Goal: Task Accomplishment & Management: Manage account settings

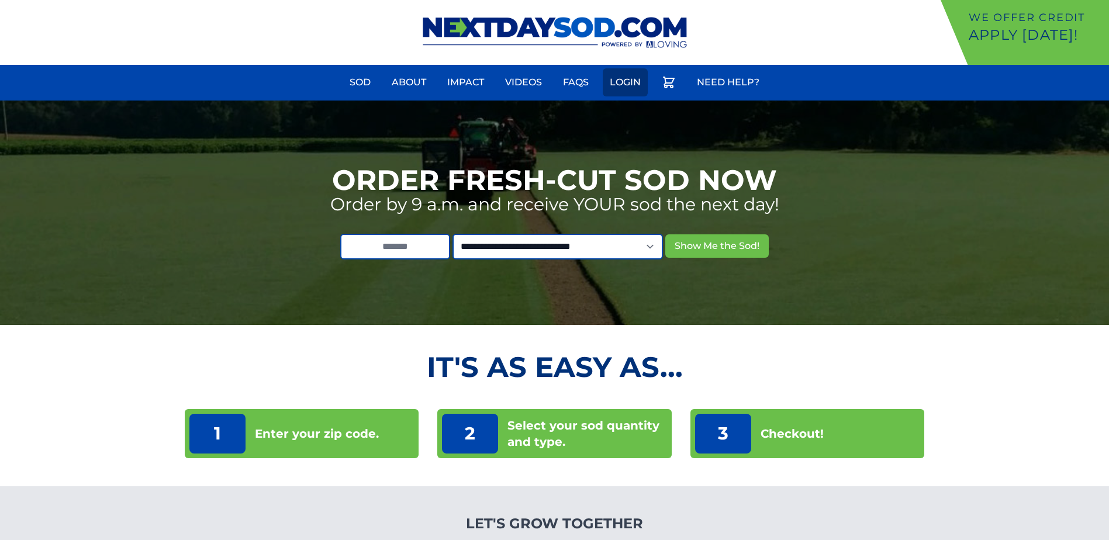
click at [631, 88] on link "Login" at bounding box center [625, 82] width 45 height 28
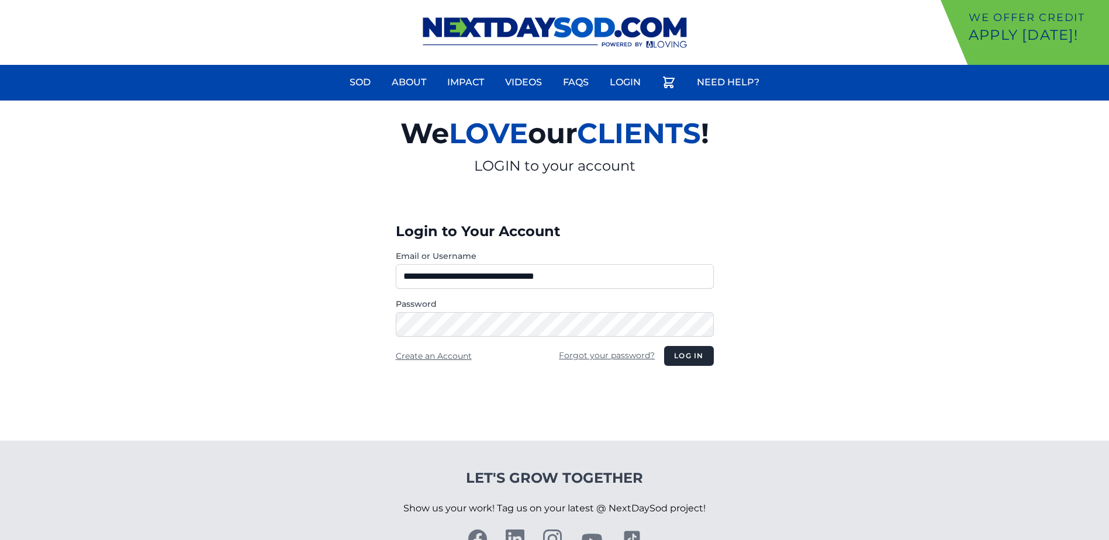
drag, startPoint x: 617, startPoint y: 278, endPoint x: 120, endPoint y: 268, distance: 496.9
click at [115, 269] on section "**********" at bounding box center [554, 271] width 1109 height 340
type input "********"
click at [664, 346] on button "Log in" at bounding box center [688, 356] width 49 height 20
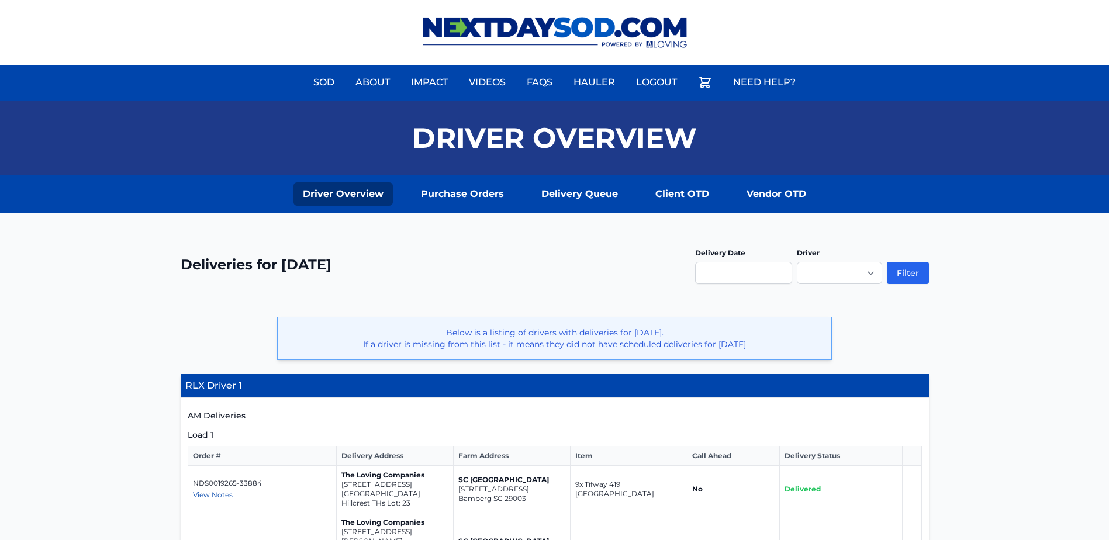
click at [442, 199] on link "Purchase Orders" at bounding box center [462, 193] width 102 height 23
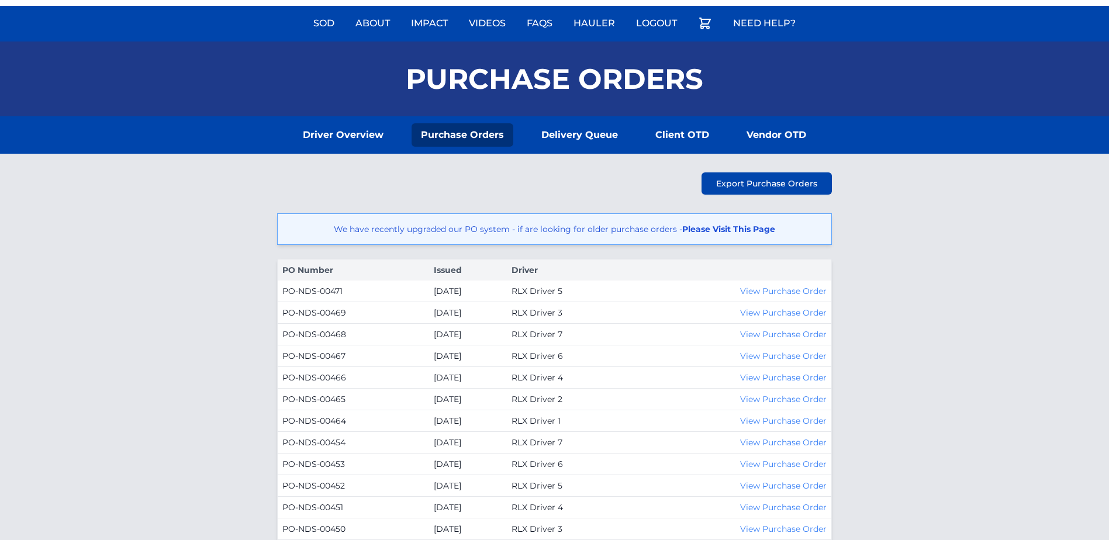
scroll to position [58, 0]
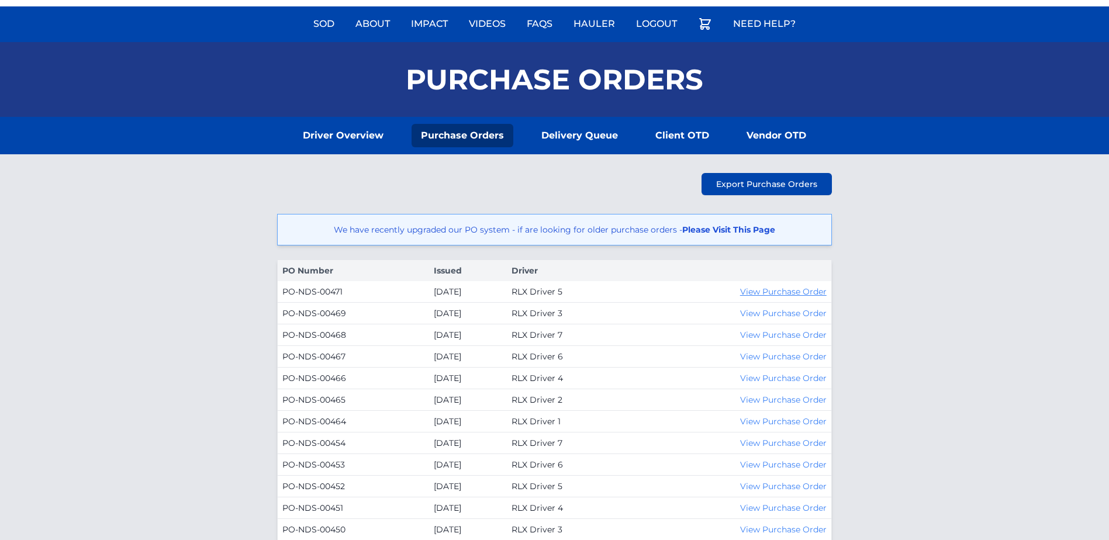
click at [807, 289] on link "View Purchase Order" at bounding box center [783, 291] width 86 height 11
click at [739, 184] on span "Export Purchase Orders" at bounding box center [766, 184] width 101 height 12
drag, startPoint x: 776, startPoint y: 179, endPoint x: 781, endPoint y: 180, distance: 6.0
click at [776, 179] on span "Export Purchase Orders" at bounding box center [766, 184] width 101 height 12
click at [659, 25] on link "Logout" at bounding box center [656, 24] width 55 height 28
